Goal: Task Accomplishment & Management: Manage account settings

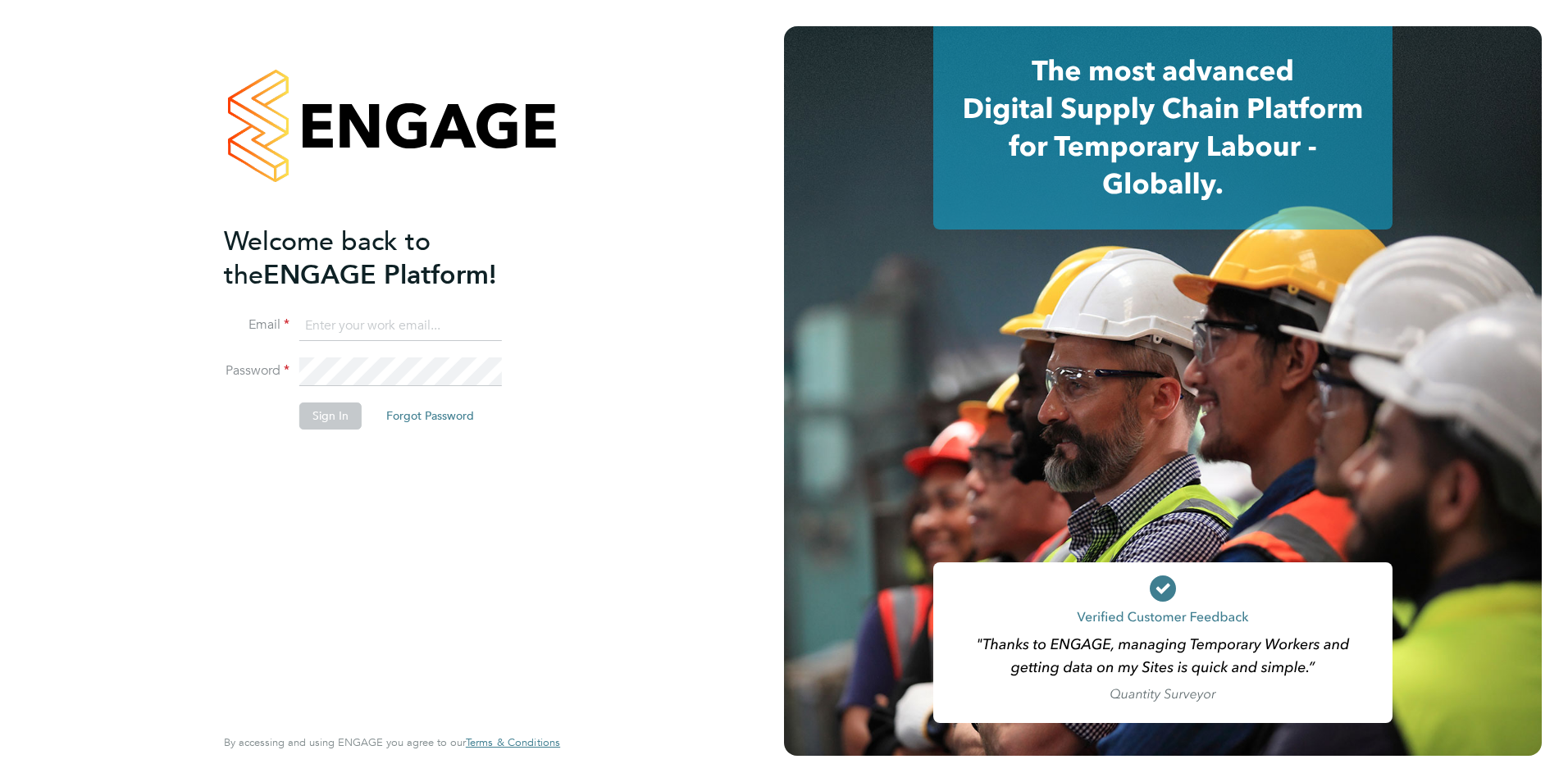
type input "[EMAIL_ADDRESS][DOMAIN_NAME]"
click at [316, 459] on div "Welcome back to the ENGAGE Platform! Email [EMAIL_ADDRESS][DOMAIN_NAME] Passwor…" at bounding box center [383, 473] width 320 height 497
click at [330, 419] on button "Sign In" at bounding box center [330, 415] width 63 height 26
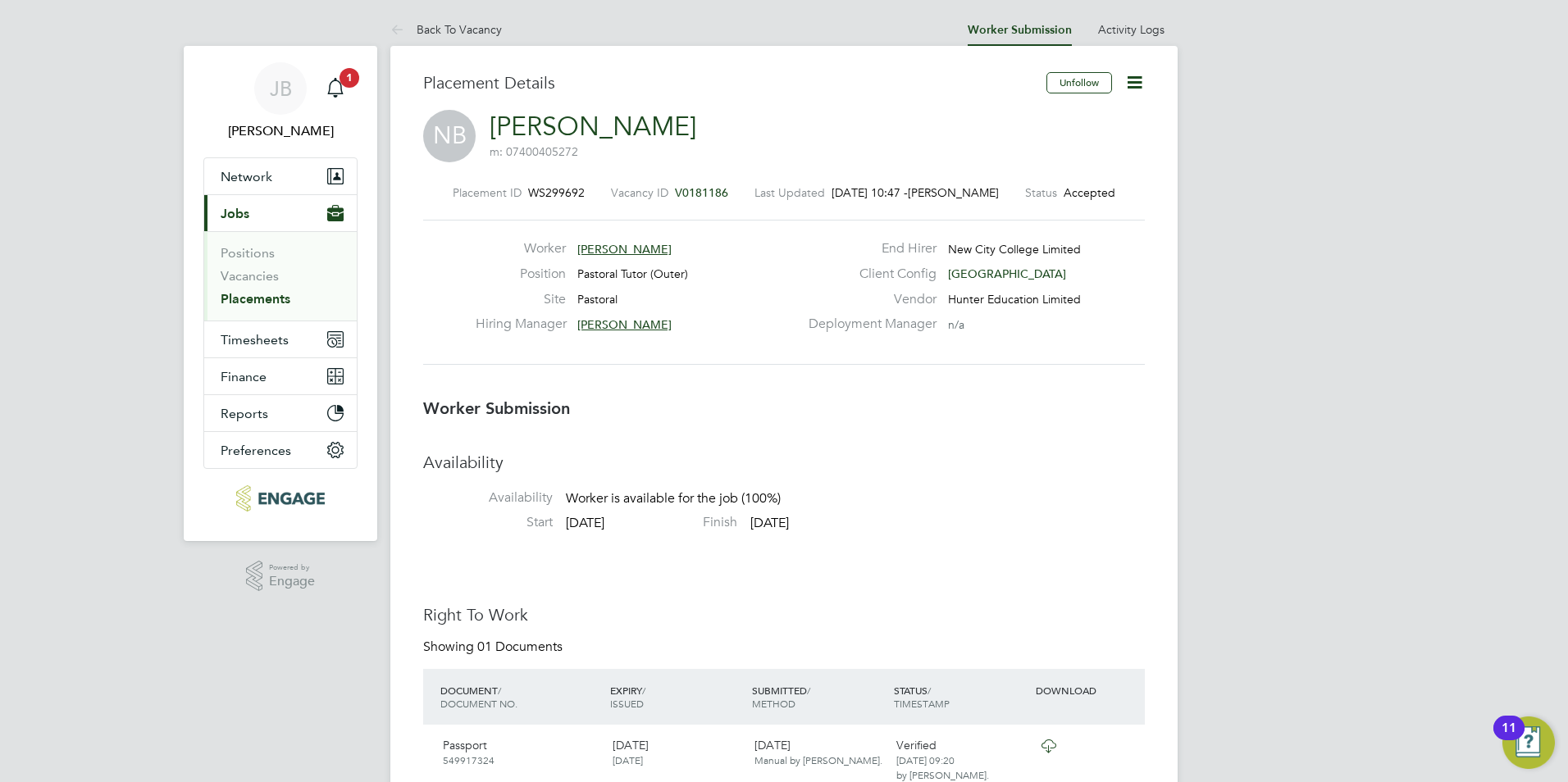
drag, startPoint x: 1123, startPoint y: 80, endPoint x: 1135, endPoint y: 82, distance: 12.2
click at [1127, 82] on icon at bounding box center [1134, 82] width 21 height 21
click at [1030, 193] on li "Confirm" at bounding box center [1065, 199] width 151 height 23
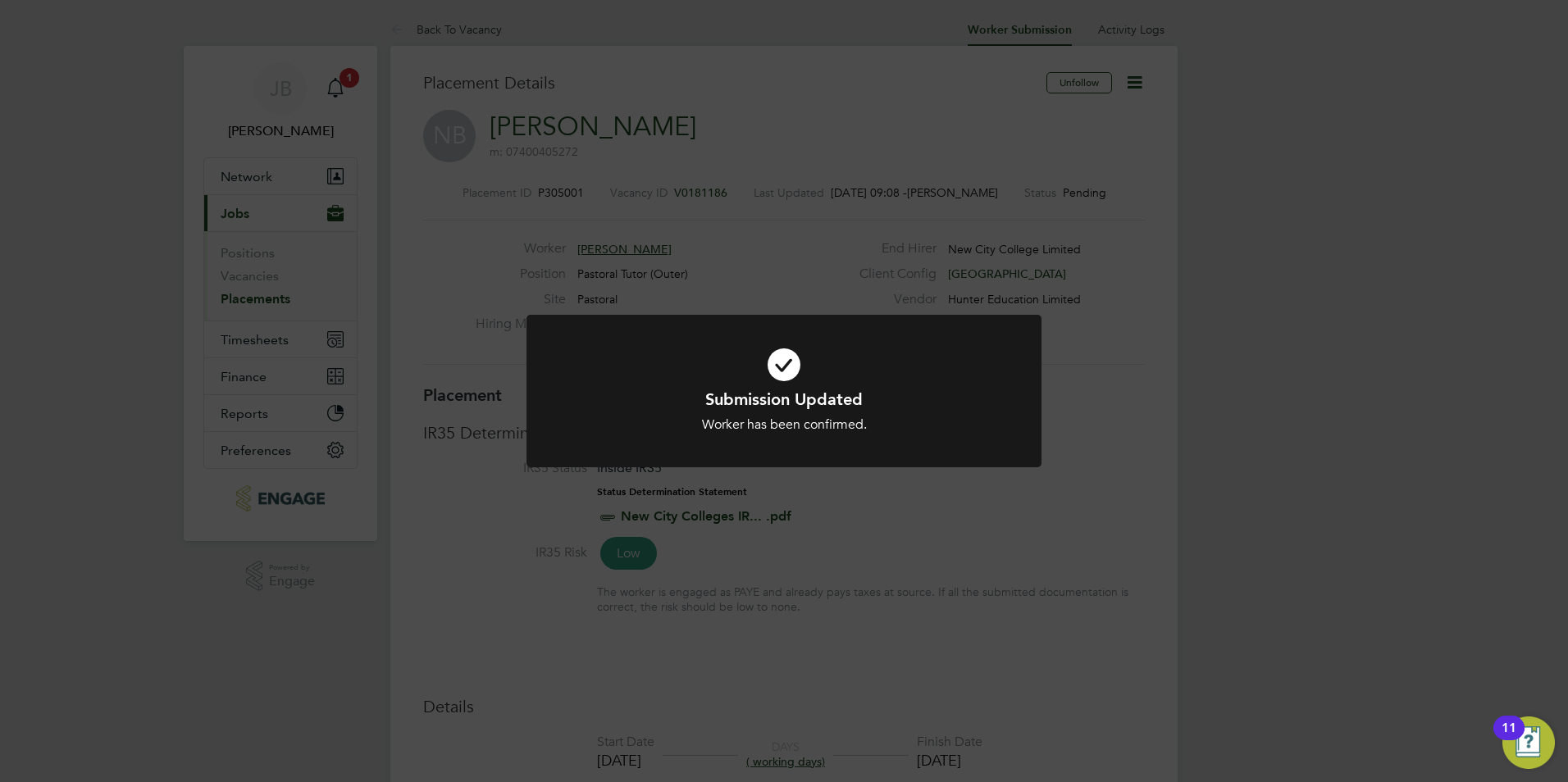
scroll to position [8, 8]
click at [627, 501] on div "Submission Updated Worker has been confirmed. Cancel Okay" at bounding box center [784, 391] width 1568 height 782
